Goal: Task Accomplishment & Management: Complete application form

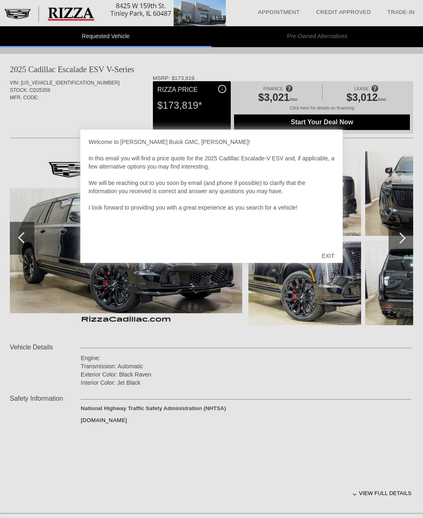
click at [331, 255] on div "EXIT" at bounding box center [328, 256] width 29 height 25
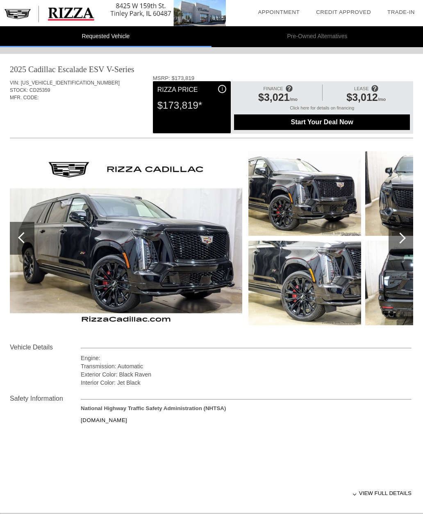
click at [339, 119] on div "Start Your Deal Now" at bounding box center [322, 122] width 176 height 16
click at [345, 126] on span "Start Your Deal Now" at bounding box center [322, 122] width 158 height 7
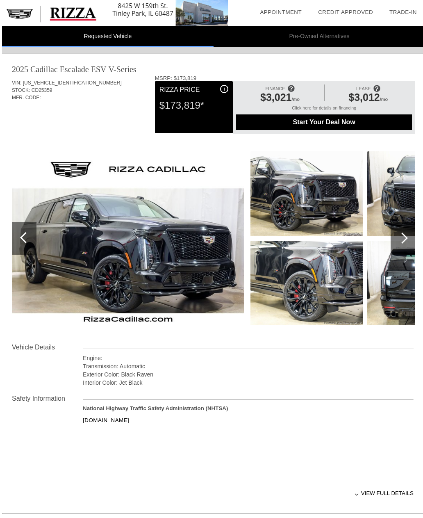
scroll to position [0, 1]
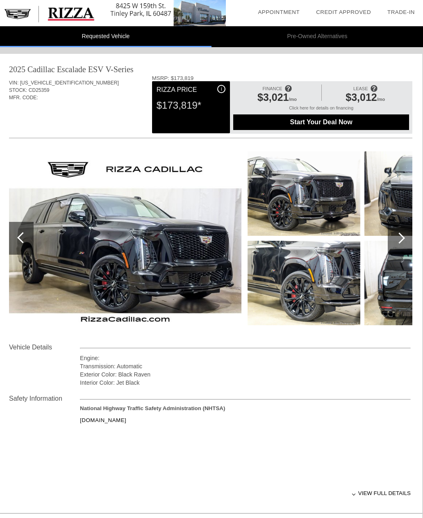
click at [231, 286] on img at bounding box center [125, 238] width 233 height 174
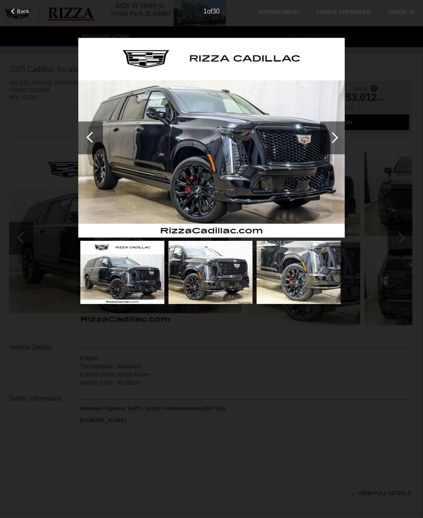
click at [334, 146] on div at bounding box center [332, 137] width 25 height 33
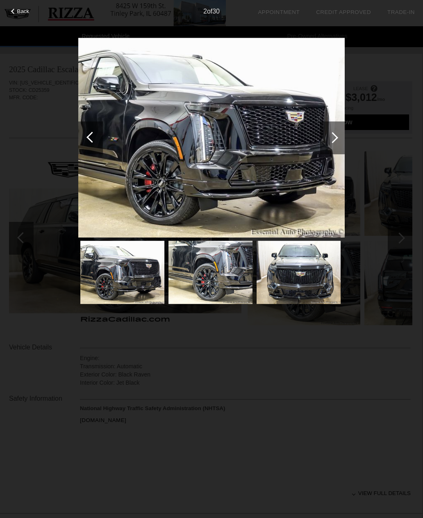
click at [333, 138] on div at bounding box center [332, 137] width 11 height 11
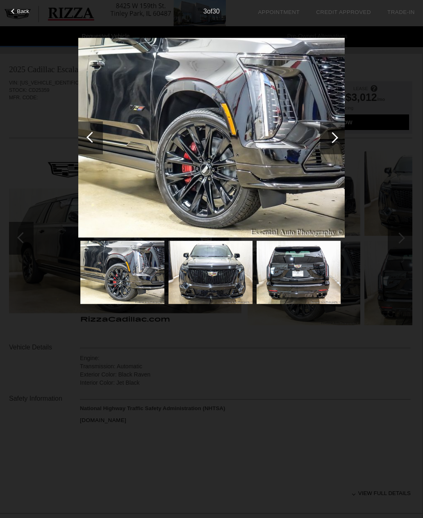
click at [339, 131] on div at bounding box center [332, 137] width 25 height 33
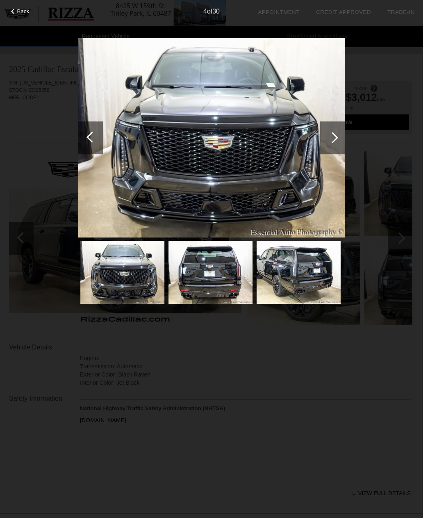
click at [341, 137] on div at bounding box center [332, 137] width 25 height 33
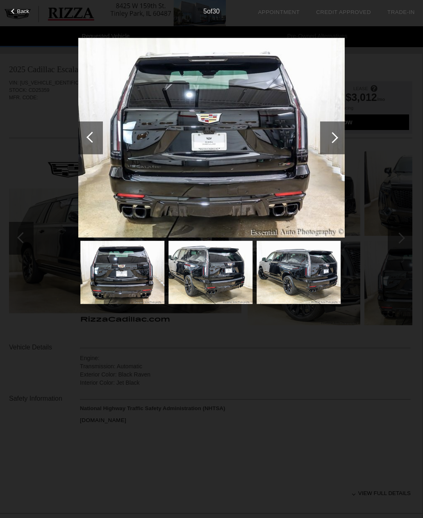
click at [336, 138] on div at bounding box center [332, 137] width 11 height 11
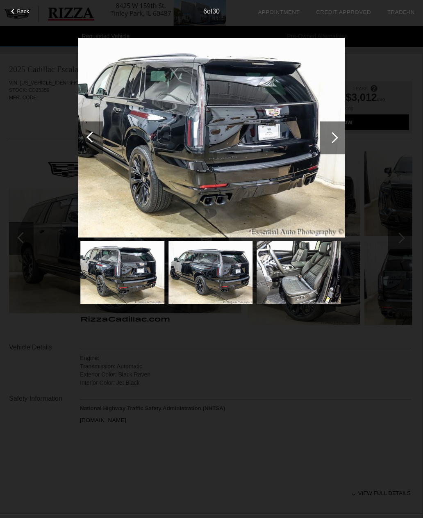
click at [341, 140] on div at bounding box center [332, 137] width 25 height 33
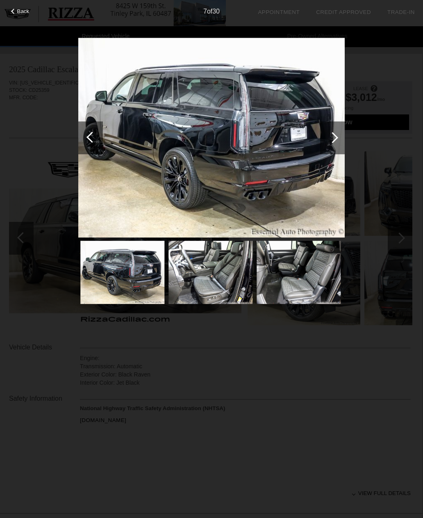
click at [333, 142] on div at bounding box center [332, 137] width 11 height 11
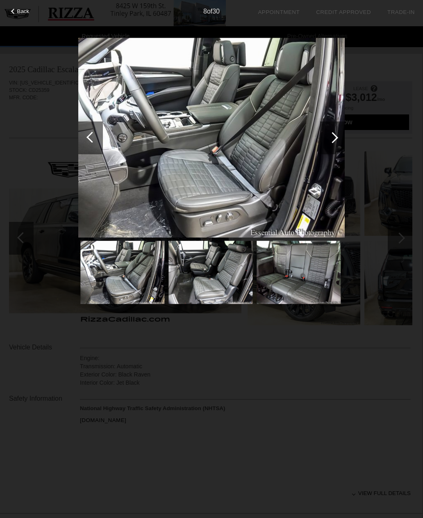
click at [341, 142] on div at bounding box center [332, 137] width 25 height 33
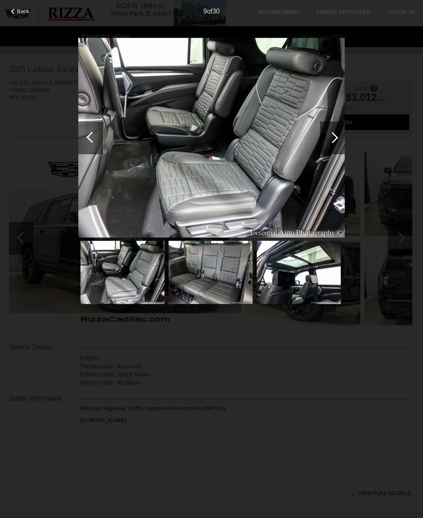
click at [342, 137] on div at bounding box center [332, 137] width 25 height 33
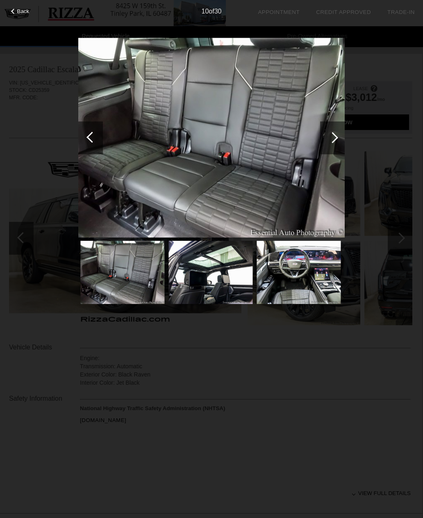
click at [338, 142] on div at bounding box center [332, 137] width 25 height 33
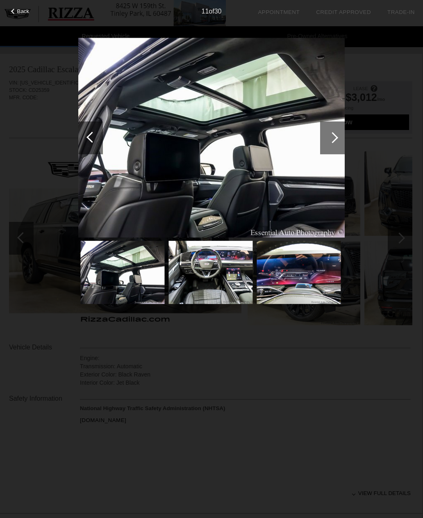
click at [337, 146] on div at bounding box center [332, 137] width 25 height 33
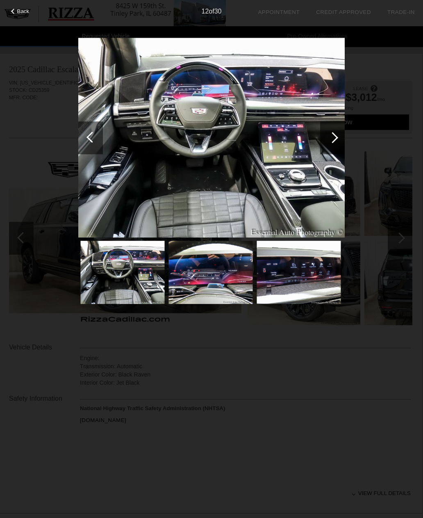
click at [341, 137] on div at bounding box center [332, 137] width 25 height 33
